Goal: Information Seeking & Learning: Understand process/instructions

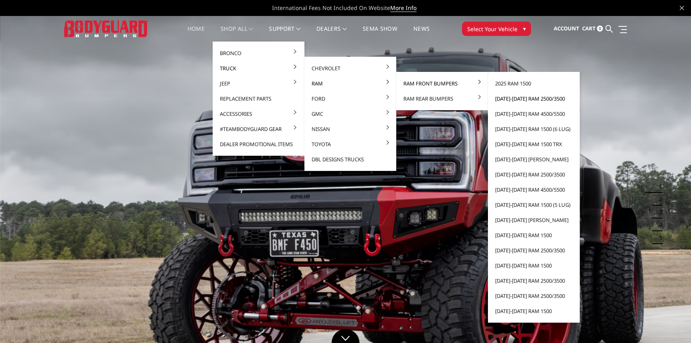
click at [520, 99] on link "[DATE]-[DATE] Ram 2500/3500" at bounding box center [533, 98] width 85 height 15
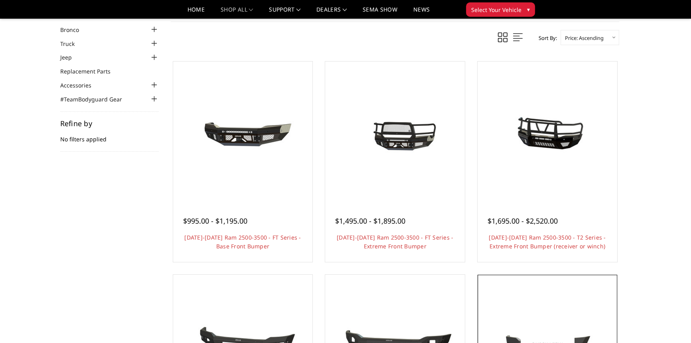
scroll to position [72, 0]
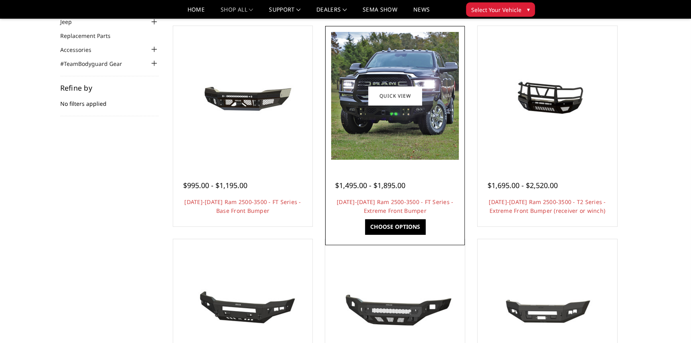
click at [403, 223] on link "Choose Options" at bounding box center [395, 226] width 60 height 15
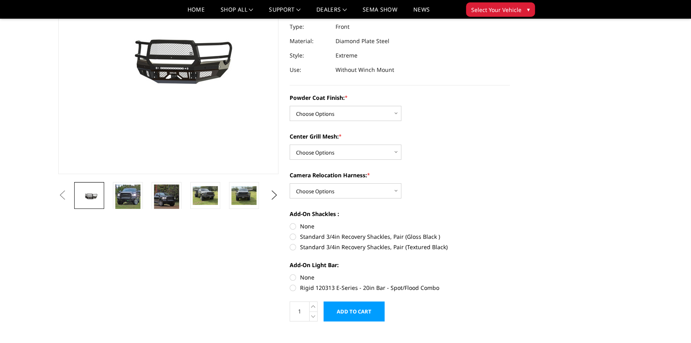
scroll to position [109, 0]
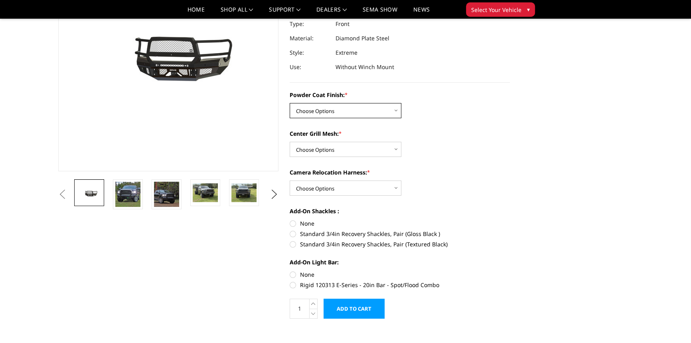
click at [339, 109] on select "Choose Options Bare Metal Gloss Black Powder Coat Textured Black Powder Coat" at bounding box center [346, 110] width 112 height 15
select select "3215"
click at [290, 103] on select "Choose Options Bare Metal Gloss Black Powder Coat Textured Black Powder Coat" at bounding box center [346, 110] width 112 height 15
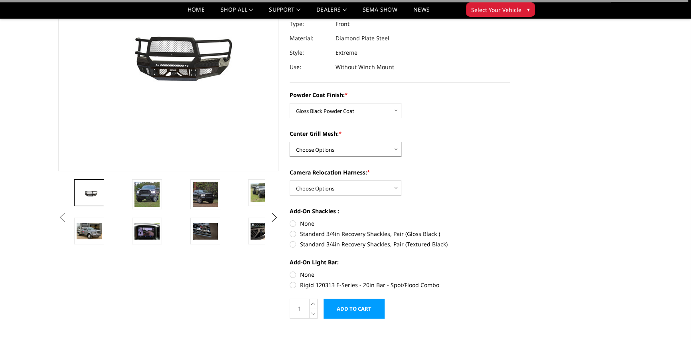
click at [337, 146] on select "Choose Options WITH Expanded Metal in Center Grill WITHOUT Expanded Metal in Ce…" at bounding box center [346, 149] width 112 height 15
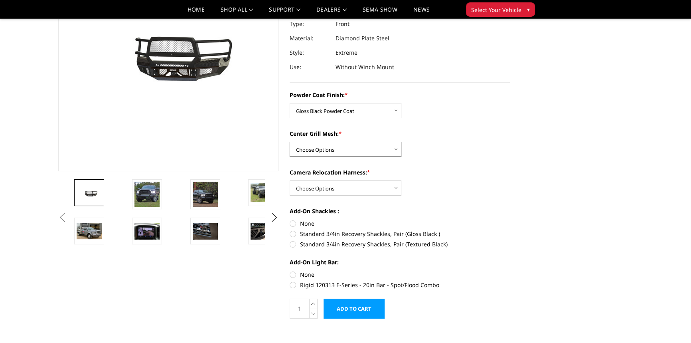
select select "3217"
click at [290, 142] on select "Choose Options WITH Expanded Metal in Center Grill WITHOUT Expanded Metal in Ce…" at bounding box center [346, 149] width 112 height 15
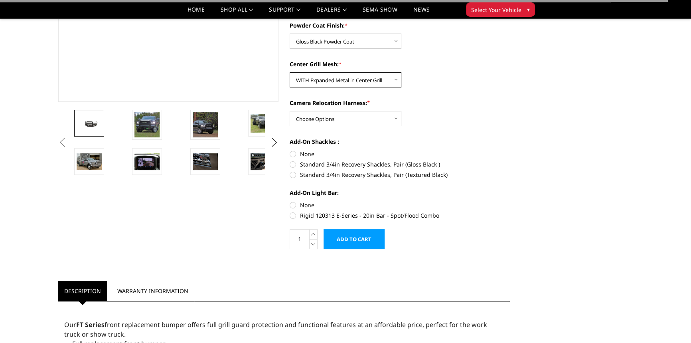
scroll to position [181, 0]
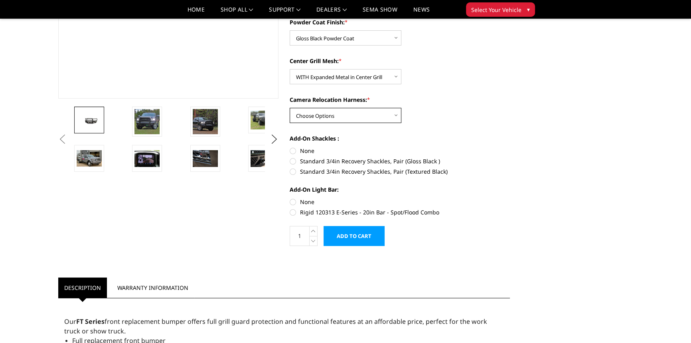
click at [334, 111] on select "Choose Options WITH Camera Relocation Harness WITHOUT Camera Relocation Harness" at bounding box center [346, 115] width 112 height 15
click at [332, 116] on select "Choose Options WITH Camera Relocation Harness WITHOUT Camera Relocation Harness" at bounding box center [346, 115] width 112 height 15
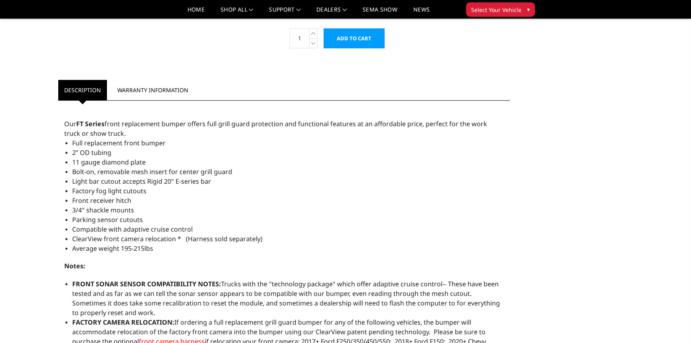
scroll to position [373, 0]
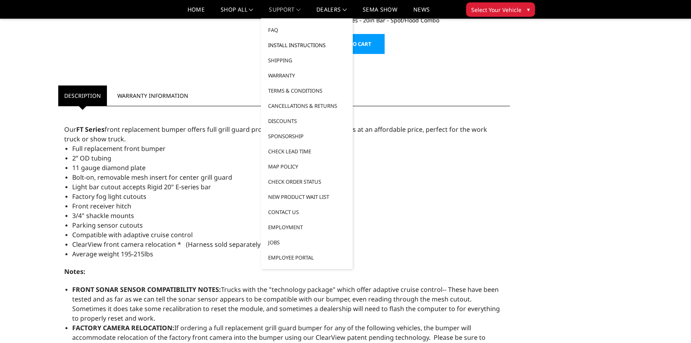
click at [293, 45] on link "Install Instructions" at bounding box center [306, 45] width 85 height 15
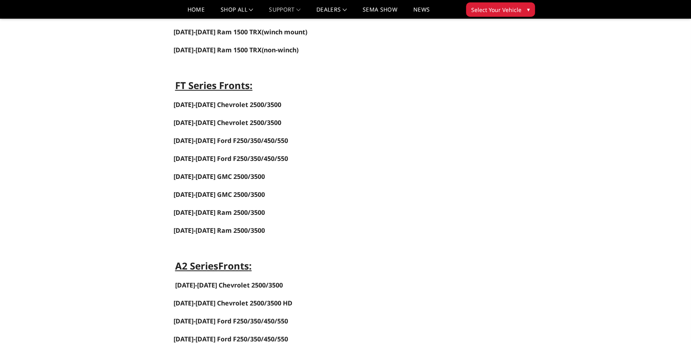
scroll to position [326, 0]
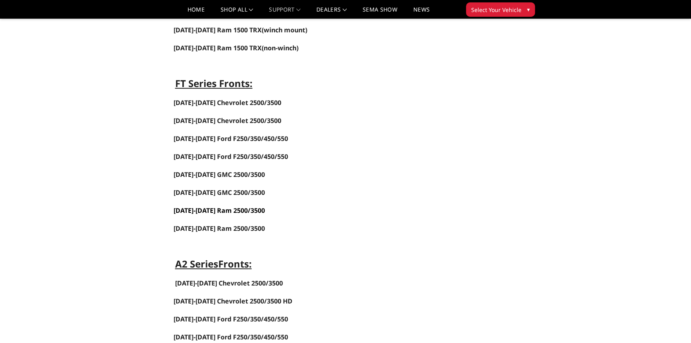
click at [241, 215] on link "[DATE]-[DATE] Ram 2500/3500" at bounding box center [219, 210] width 91 height 9
